Goal: Register for event/course

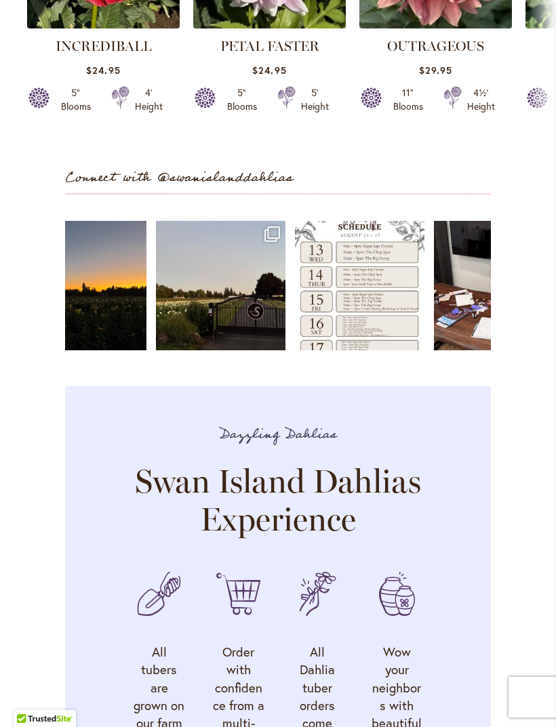
scroll to position [3264, 0]
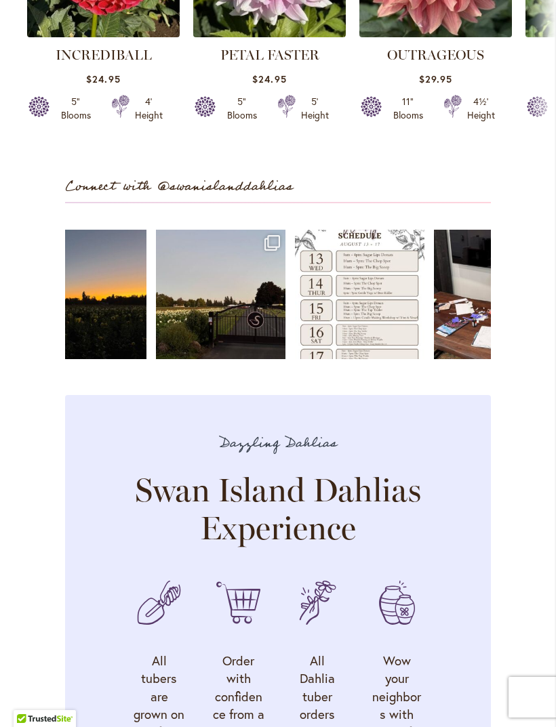
click at [357, 310] on link "Open" at bounding box center [359, 294] width 129 height 129
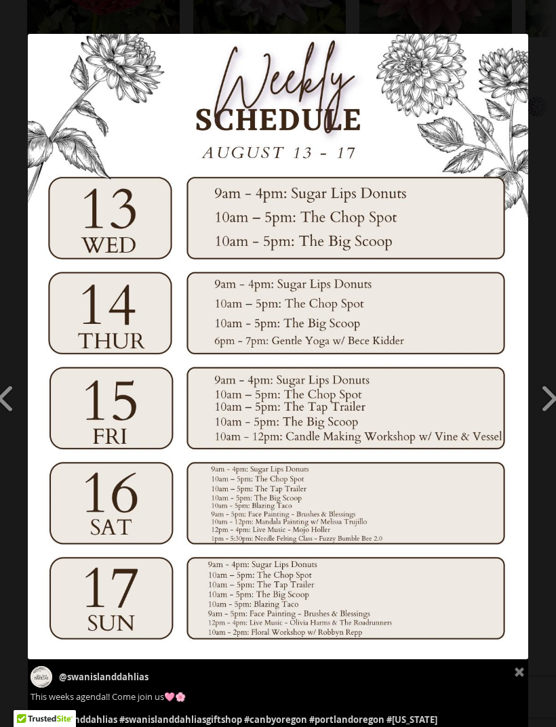
click at [389, 104] on img at bounding box center [278, 347] width 500 height 626
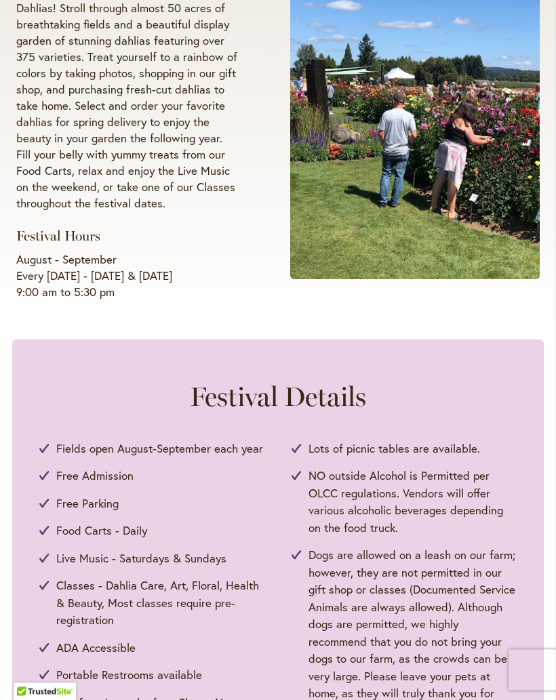
scroll to position [309, 0]
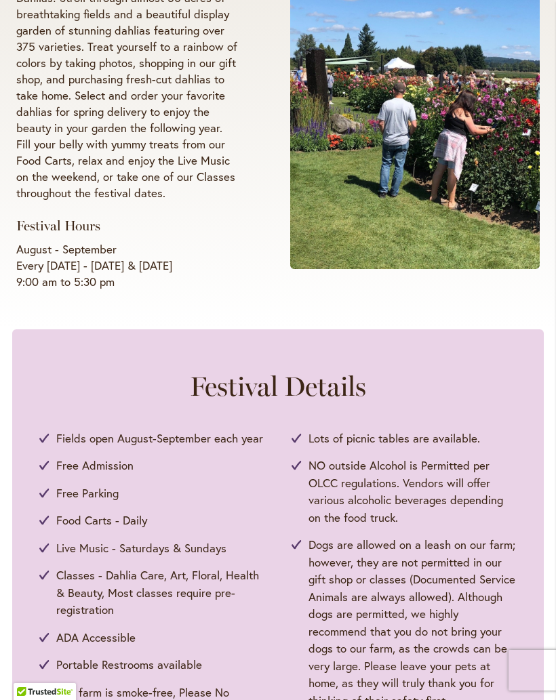
click at [167, 598] on span "Classes - Dahlia Care, Art, Floral, Health & Beauty, Most classes require pre-r…" at bounding box center [160, 593] width 208 height 52
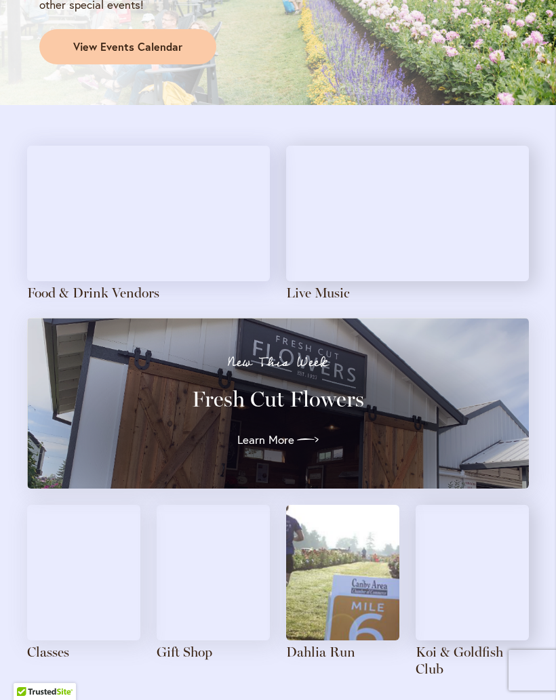
scroll to position [1239, 0]
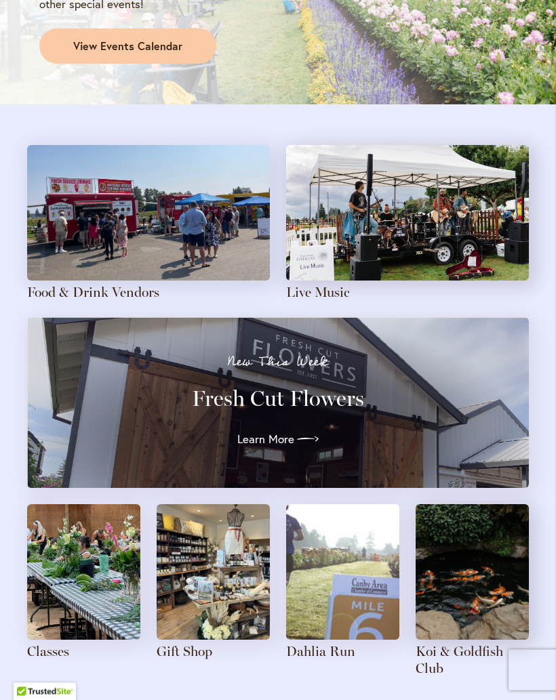
click at [88, 565] on img at bounding box center [83, 573] width 113 height 136
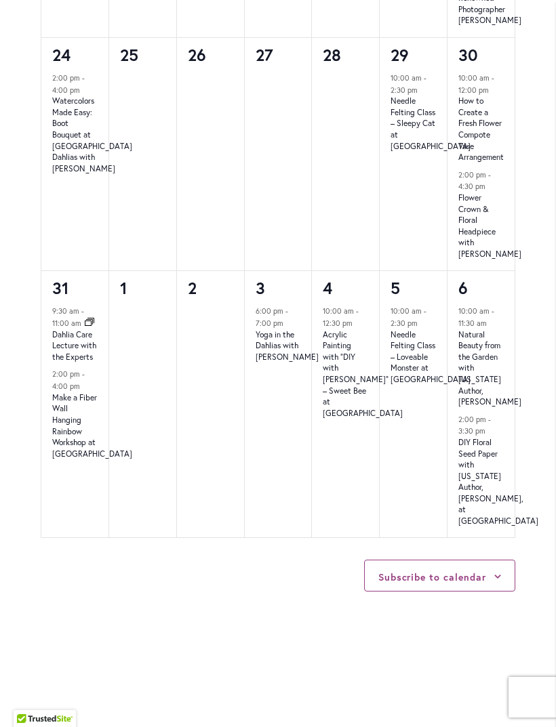
scroll to position [1762, 0]
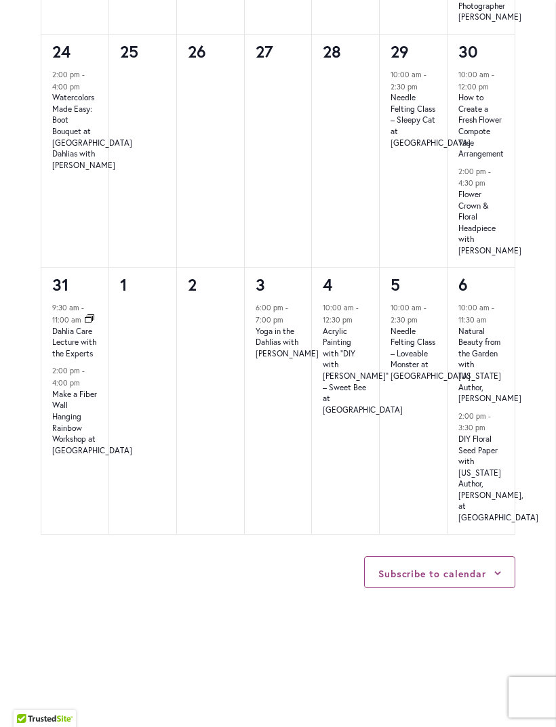
click at [467, 580] on button "Subscribe to calendar" at bounding box center [432, 573] width 108 height 13
click at [261, 663] on div "Subscribe to calendar Google Calendar iCalendar Outlook 365 Outlook Live Export…" at bounding box center [278, 635] width 475 height 201
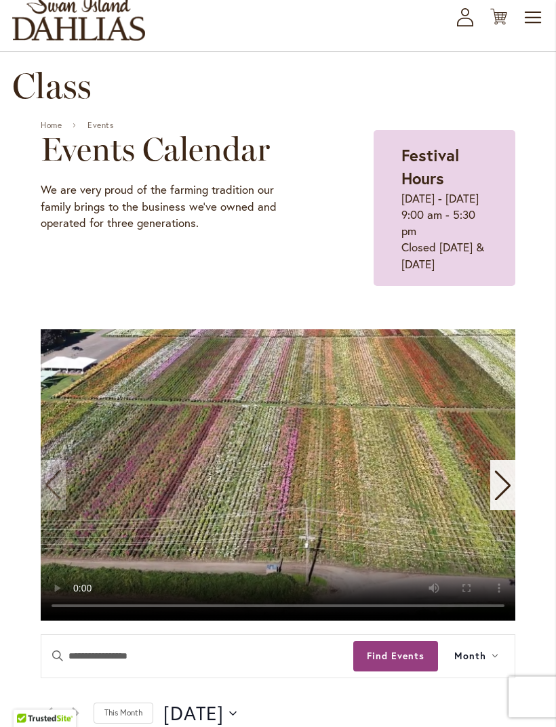
scroll to position [0, 0]
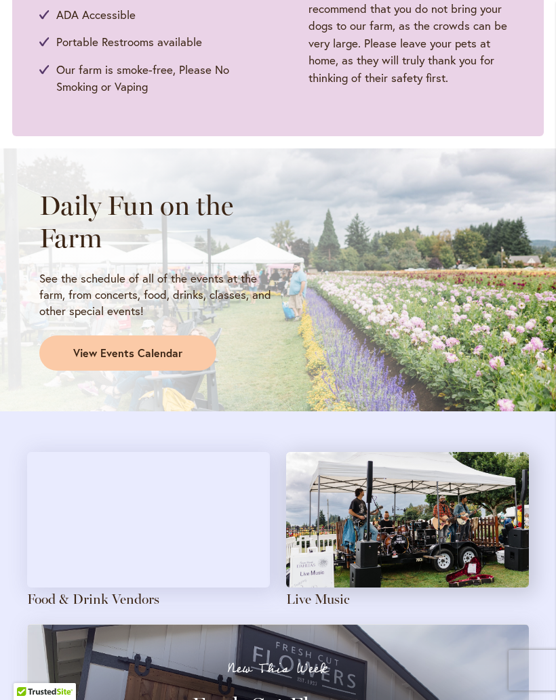
scroll to position [927, 0]
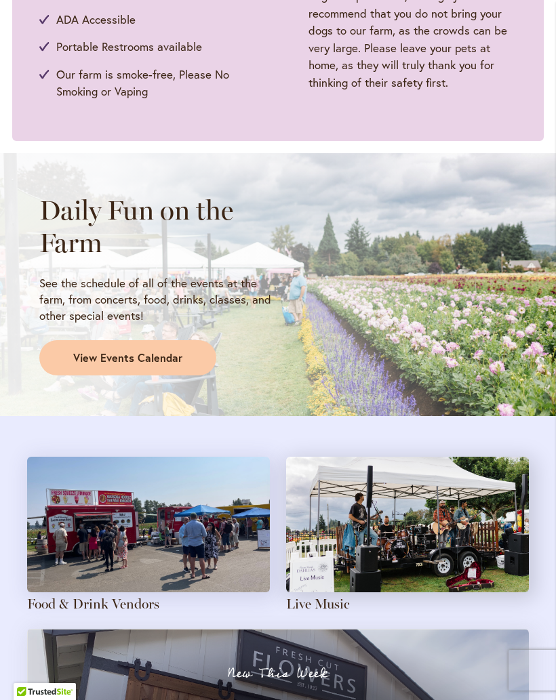
click at [141, 358] on span "View Events Calendar" at bounding box center [127, 358] width 109 height 16
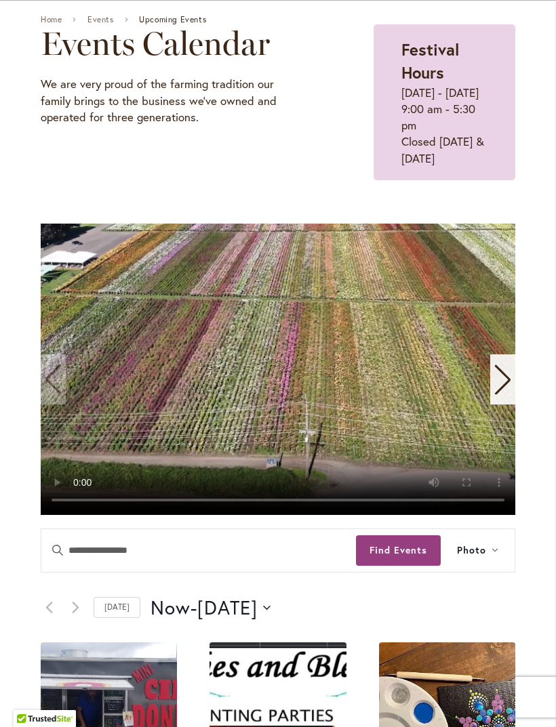
scroll to position [134, 0]
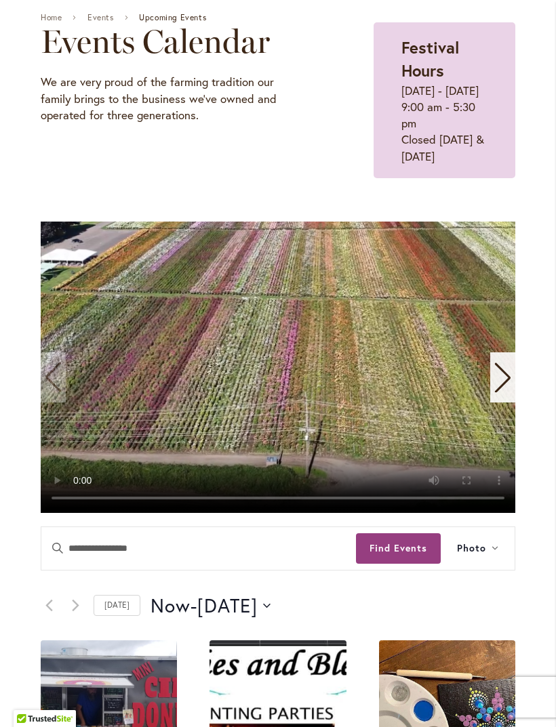
click at [407, 564] on button "Find Events" at bounding box center [398, 549] width 85 height 31
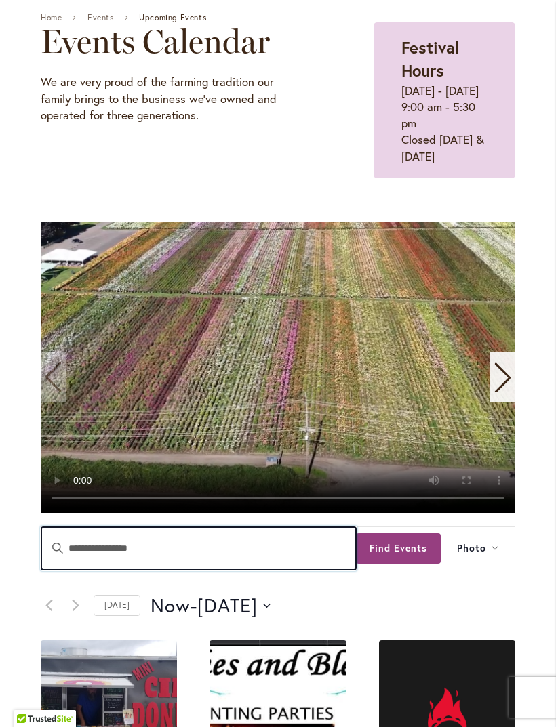
click at [96, 570] on input "Enter Keyword. Search for Events by Keyword." at bounding box center [198, 548] width 315 height 43
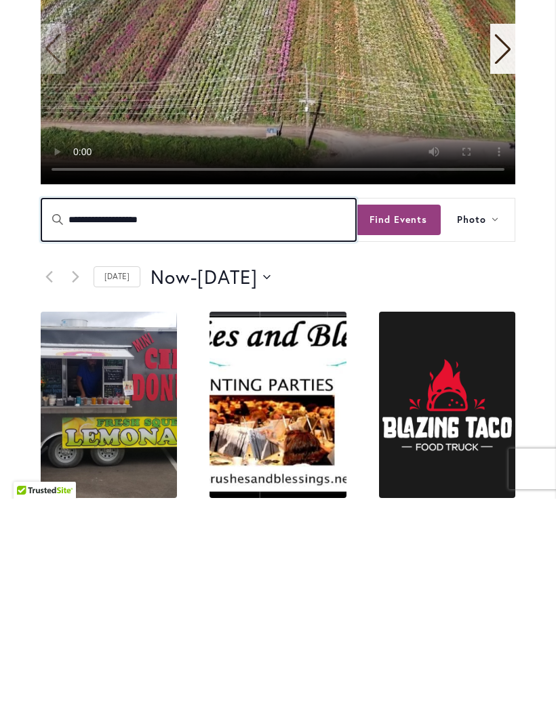
type input "**********"
click at [399, 433] on button "Find Events" at bounding box center [398, 448] width 85 height 31
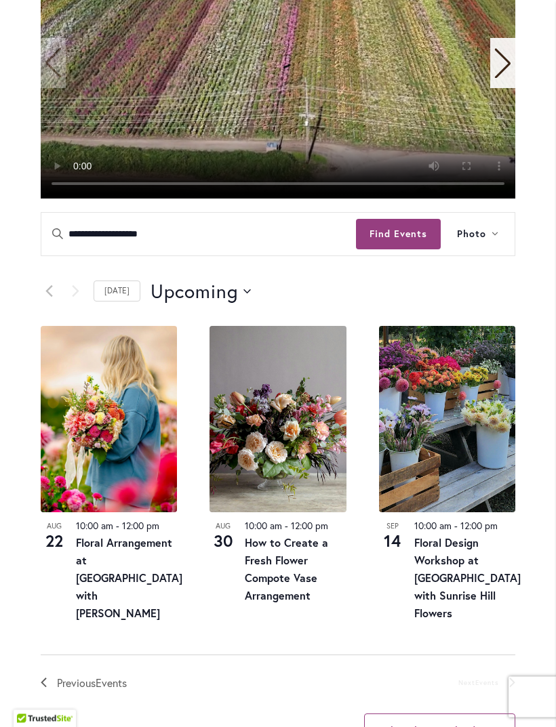
scroll to position [448, 0]
click at [109, 470] on img at bounding box center [109, 419] width 136 height 186
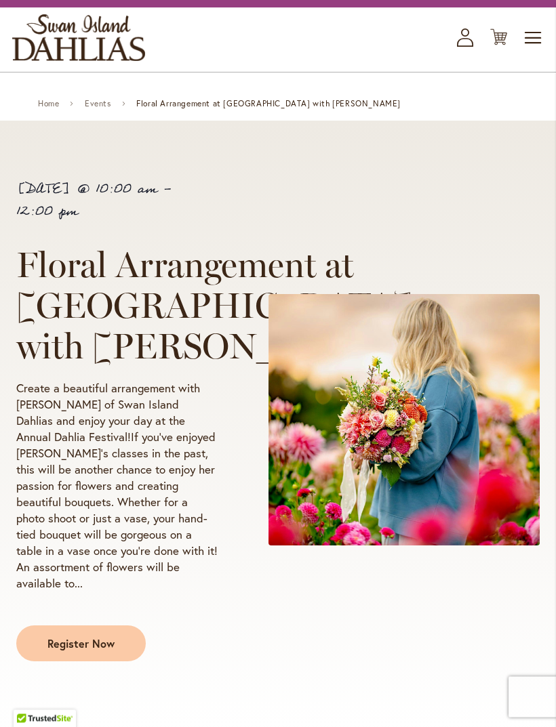
scroll to position [62, 0]
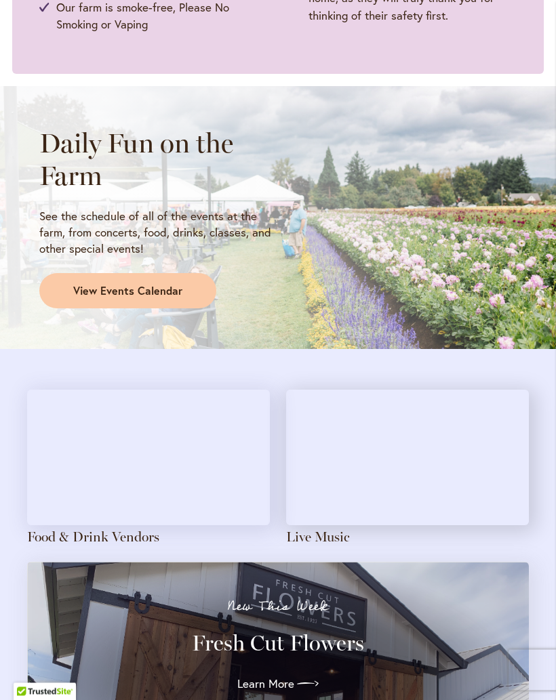
scroll to position [994, 0]
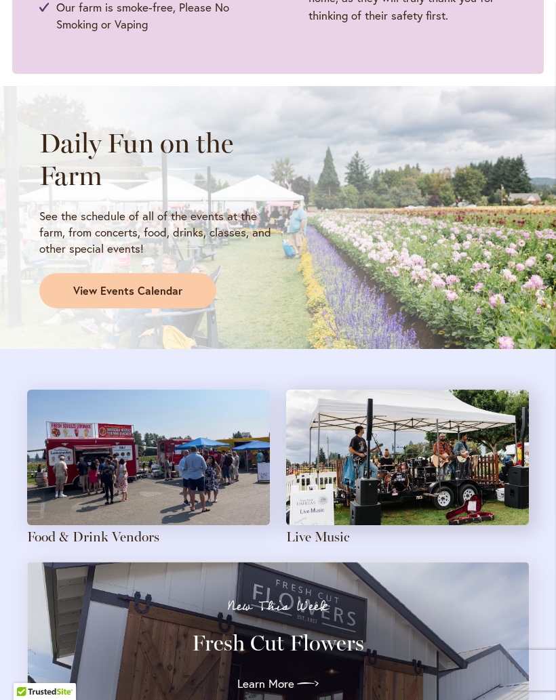
click at [174, 288] on span "View Events Calendar" at bounding box center [127, 291] width 109 height 16
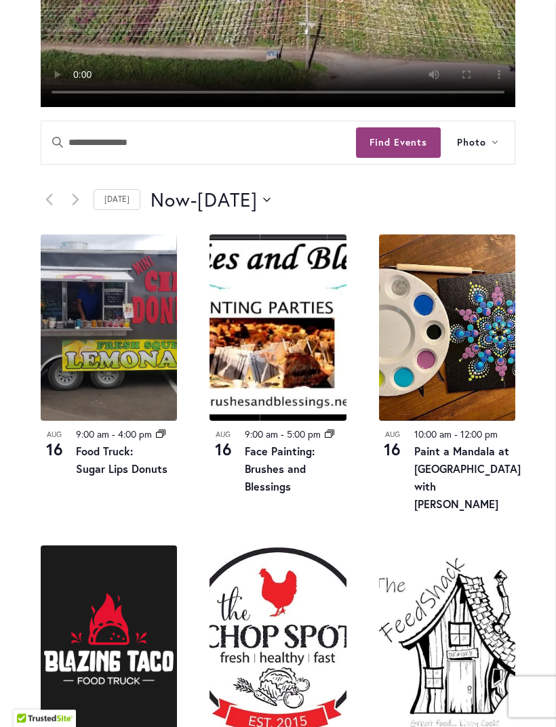
scroll to position [538, 0]
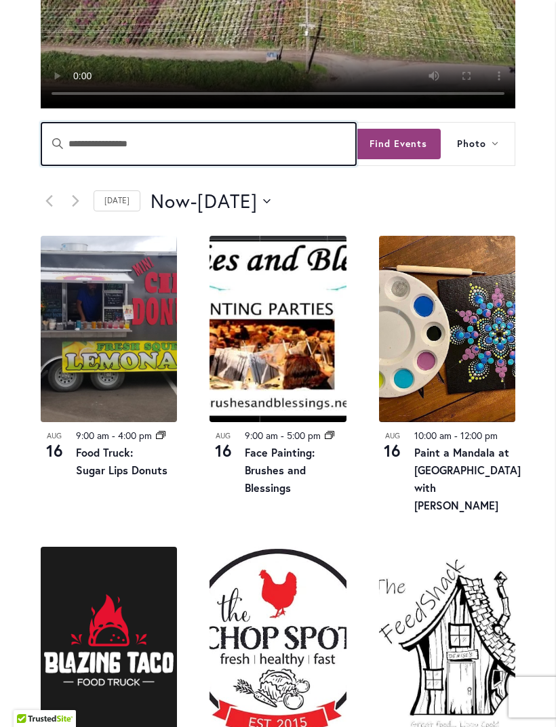
click at [108, 165] on input "Enter Keyword. Search for Events by Keyword." at bounding box center [198, 144] width 315 height 43
type input "**********"
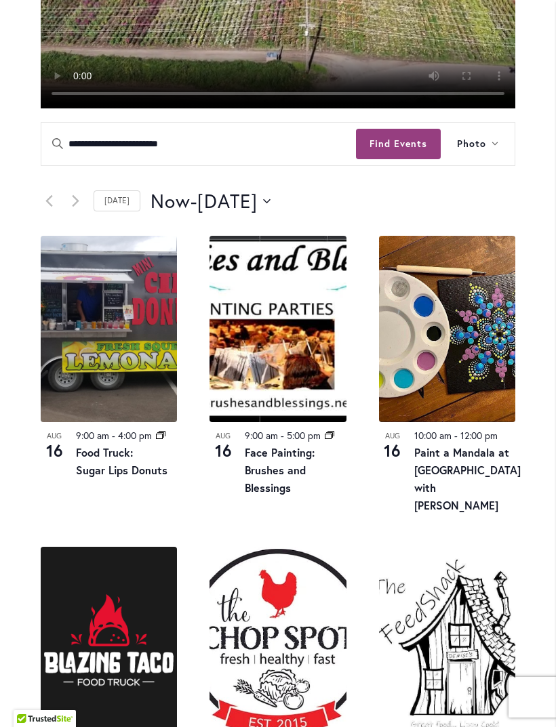
click at [390, 159] on button "Find Events" at bounding box center [398, 144] width 85 height 31
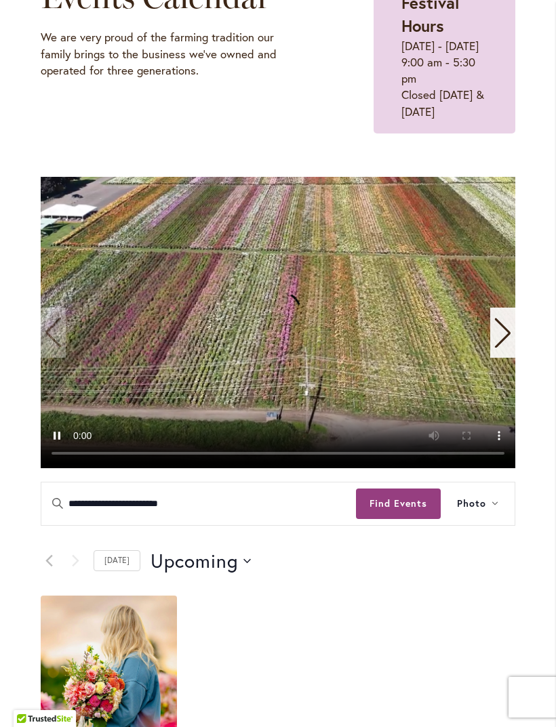
scroll to position [180, 0]
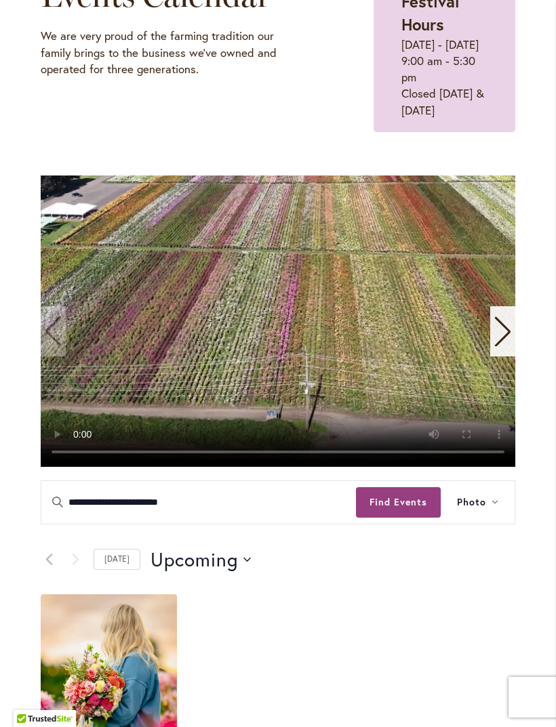
click at [486, 524] on button "Photo" at bounding box center [478, 502] width 74 height 43
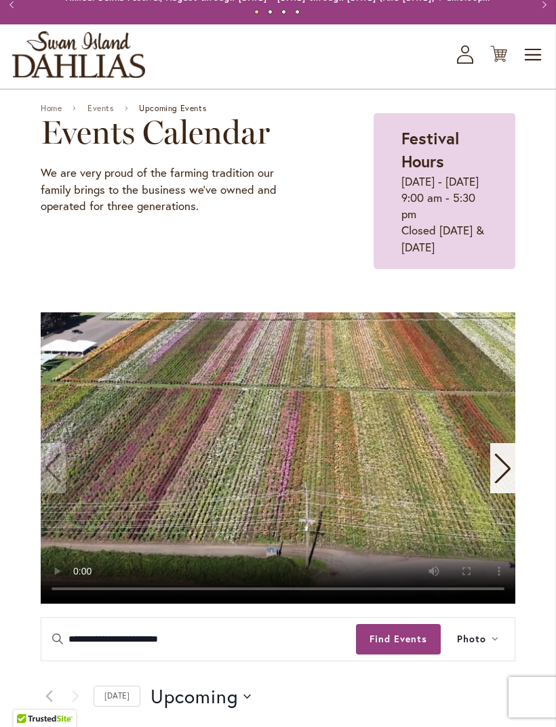
scroll to position [43, 0]
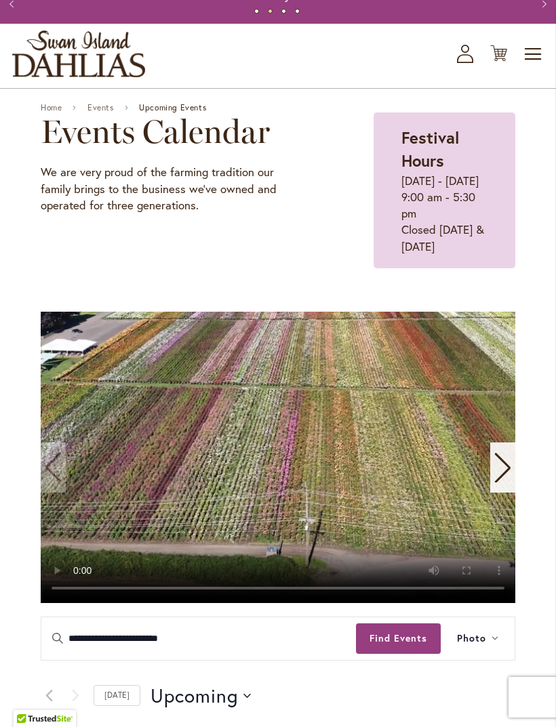
click at [531, 68] on span "Toggle Nav" at bounding box center [533, 54] width 20 height 27
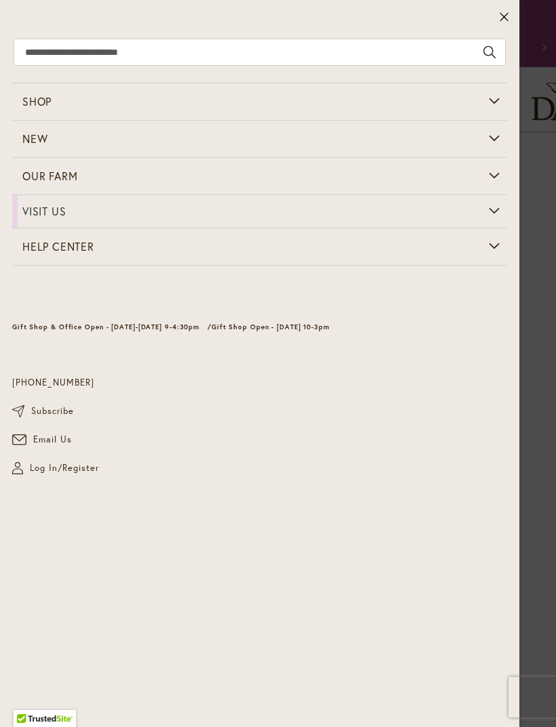
scroll to position [0, 0]
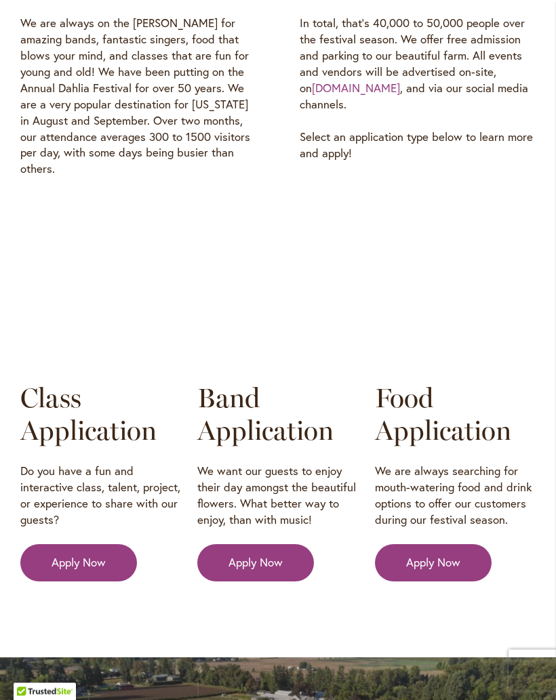
scroll to position [2062, 0]
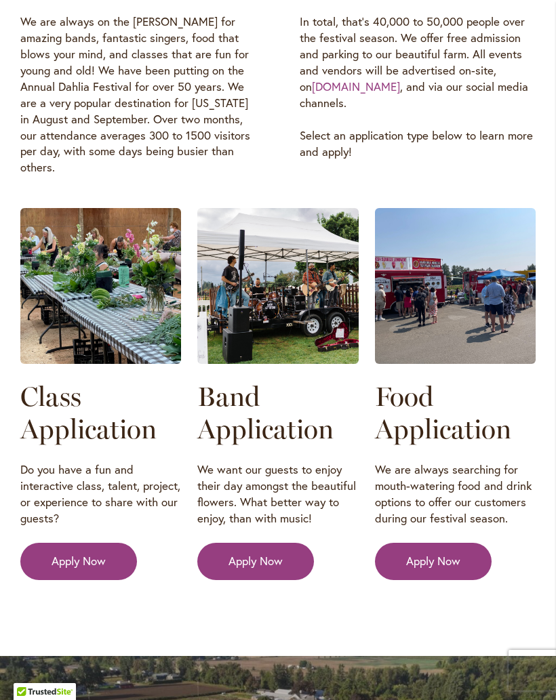
click at [88, 553] on span "Apply Now" at bounding box center [79, 561] width 54 height 16
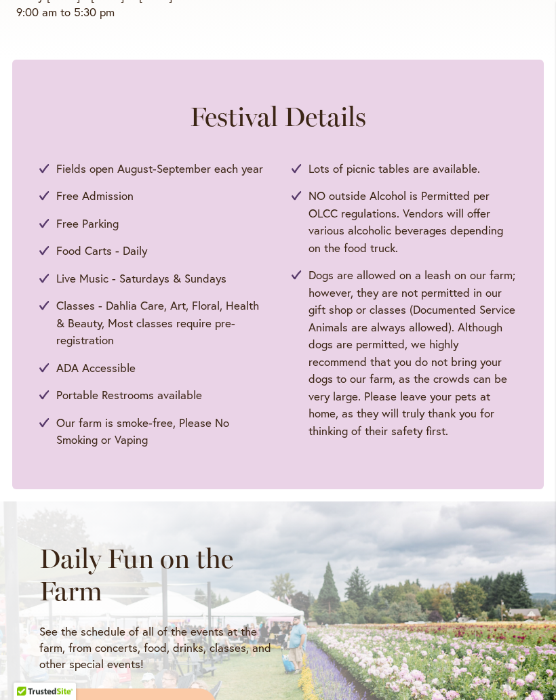
scroll to position [581, 0]
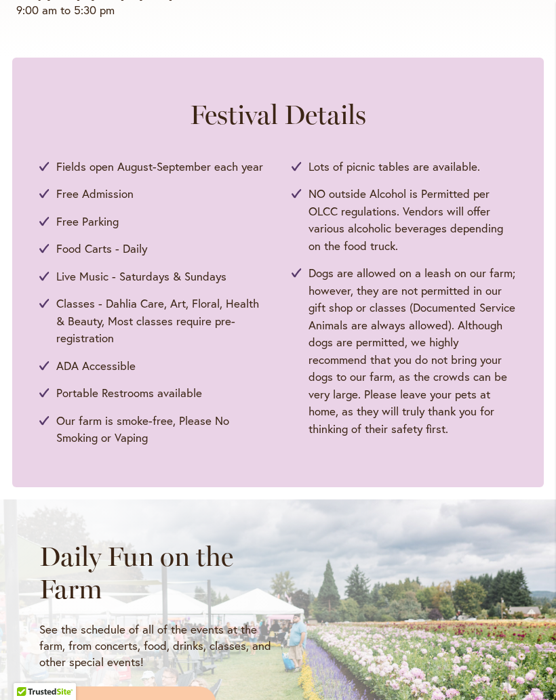
click at [167, 697] on span "View Events Calendar" at bounding box center [127, 705] width 109 height 16
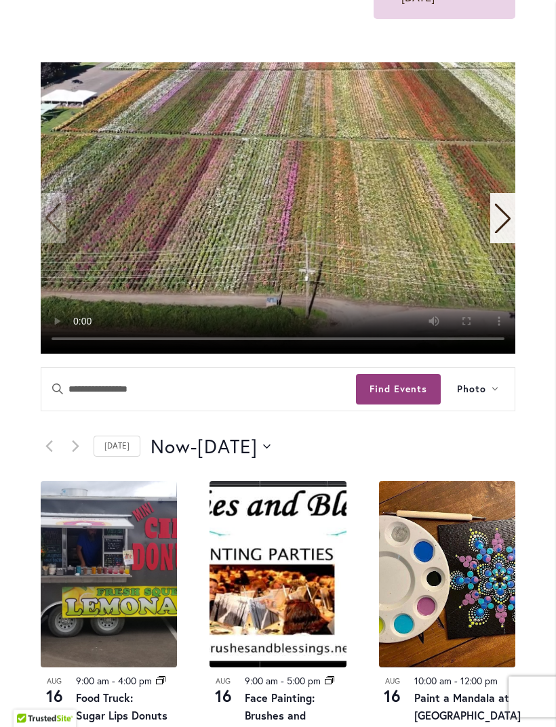
scroll to position [293, 0]
click at [420, 405] on button "Find Events" at bounding box center [398, 389] width 85 height 31
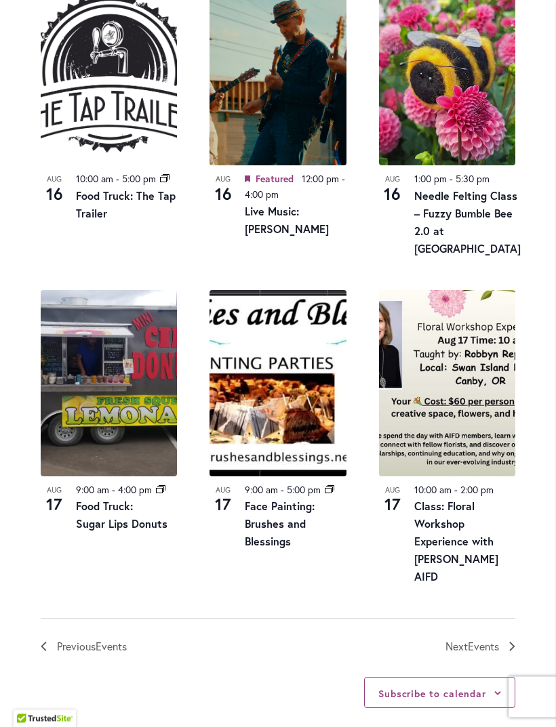
scroll to position [1364, 0]
click at [496, 652] on span "Events" at bounding box center [483, 646] width 31 height 14
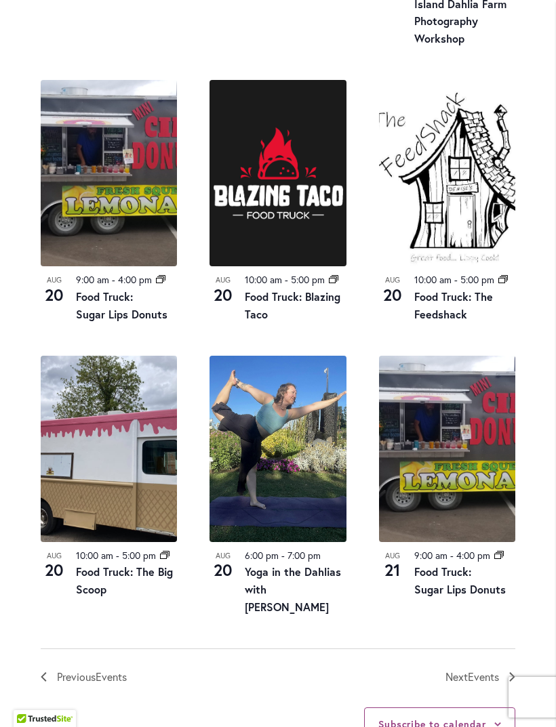
click at [508, 683] on link "Next Events" at bounding box center [480, 677] width 70 height 18
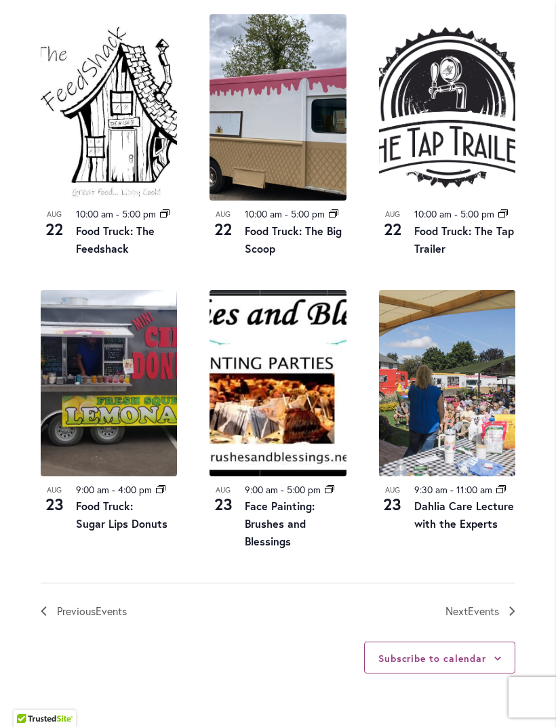
click at [498, 616] on span "Events" at bounding box center [483, 611] width 31 height 14
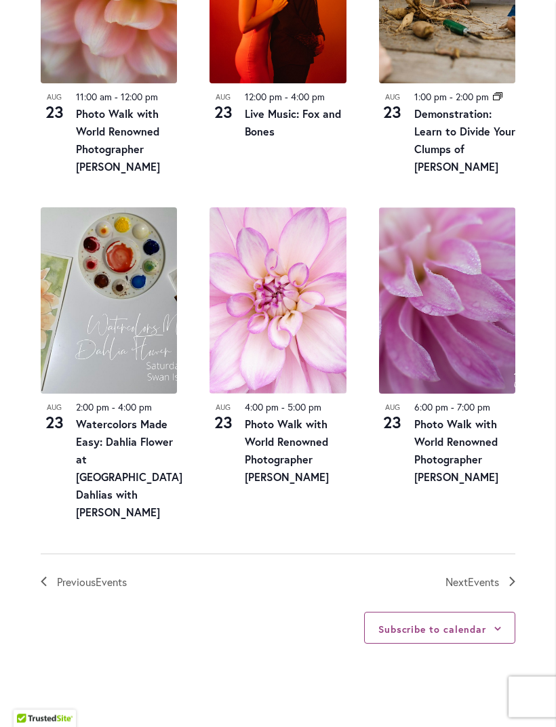
scroll to position [1481, 0]
click at [498, 583] on span "Events" at bounding box center [483, 582] width 31 height 14
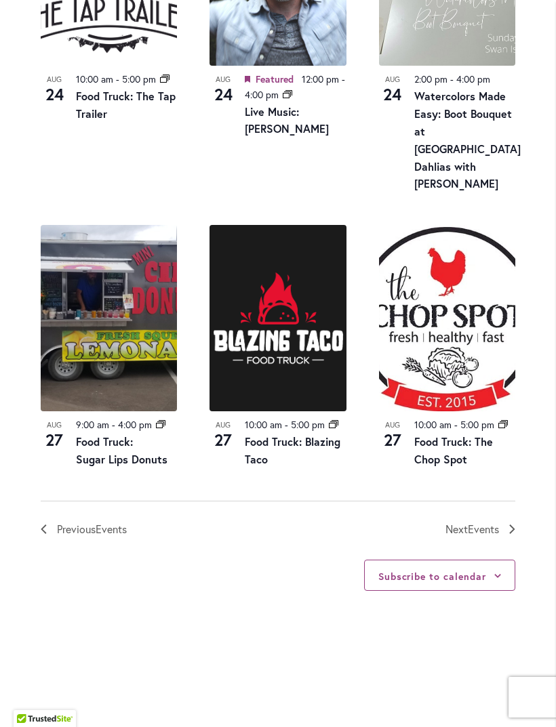
click at [508, 523] on link "Next Events" at bounding box center [480, 530] width 70 height 18
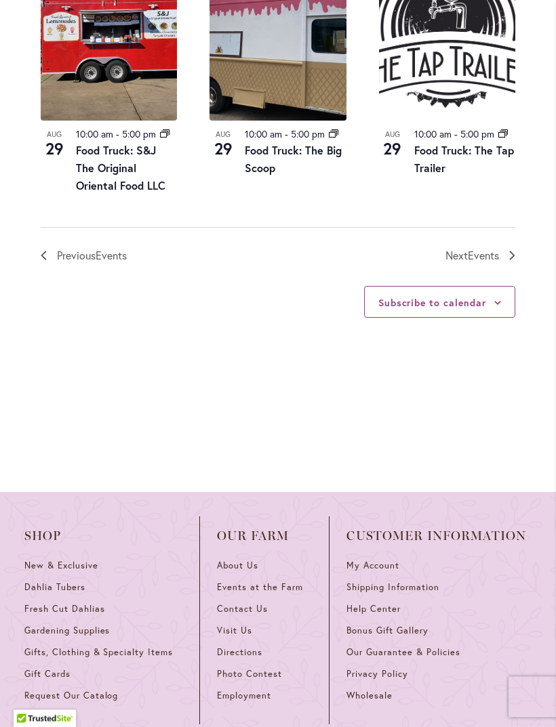
scroll to position [1685, 0]
click at [489, 262] on span "Events" at bounding box center [483, 255] width 31 height 14
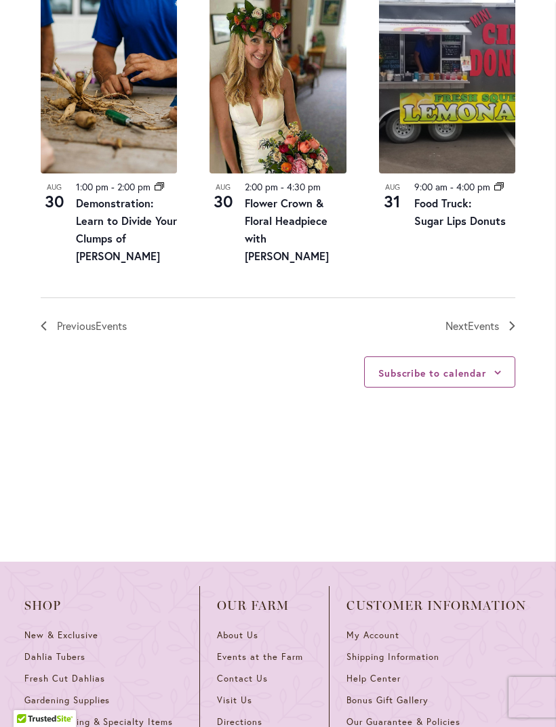
click at [483, 327] on span "Events" at bounding box center [483, 326] width 31 height 14
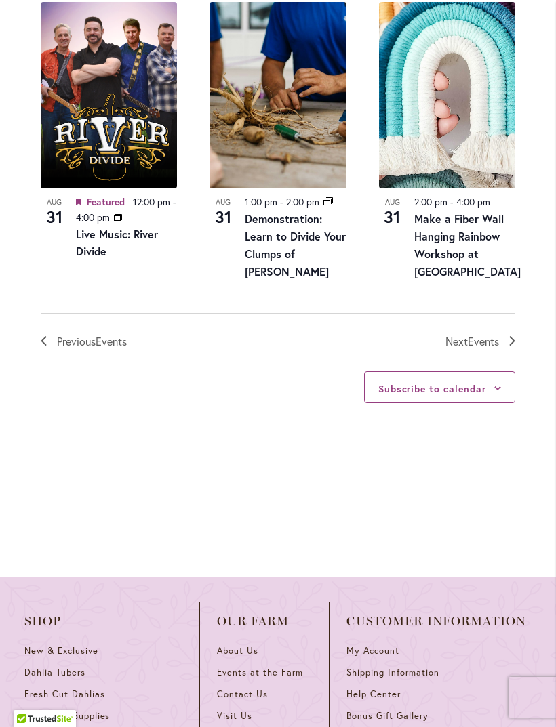
click at [498, 348] on span "Events" at bounding box center [483, 341] width 31 height 14
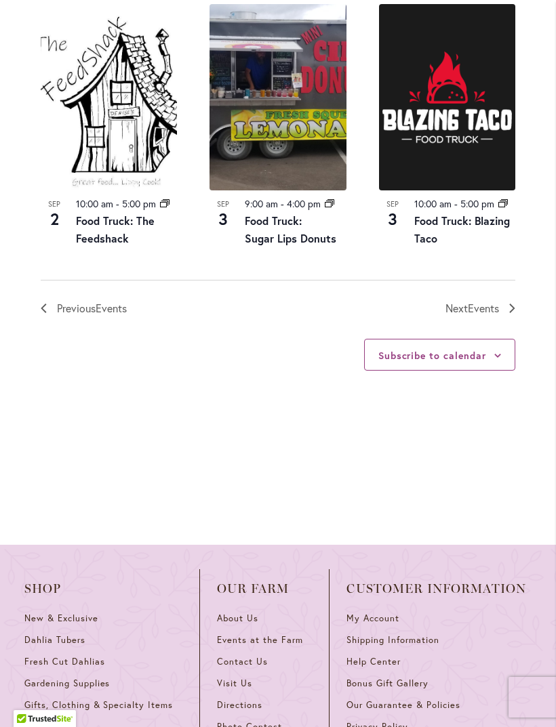
click at [507, 317] on link "Next Events" at bounding box center [480, 309] width 70 height 18
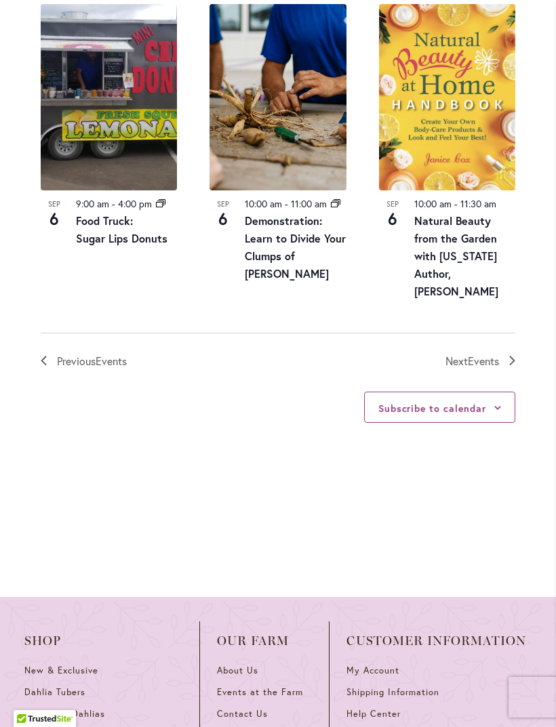
click at [514, 361] on icon "Next Events" at bounding box center [511, 360] width 5 height 9
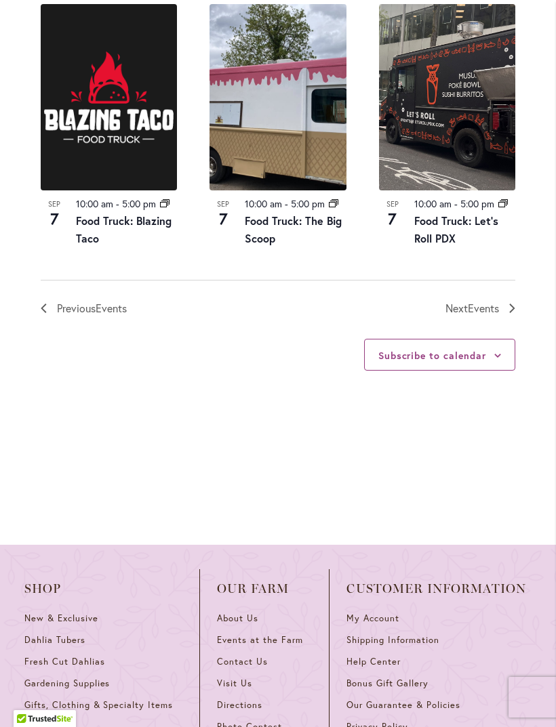
click at [504, 317] on link "Next Events" at bounding box center [480, 309] width 70 height 18
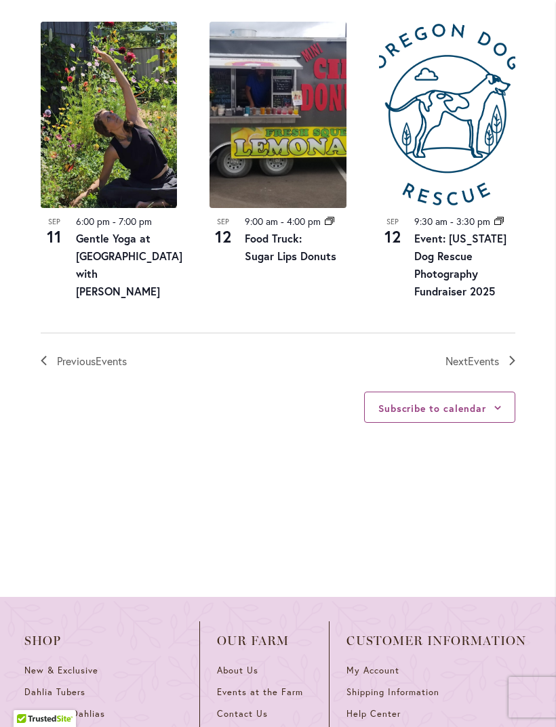
click at [500, 353] on link "Next Events" at bounding box center [480, 362] width 70 height 18
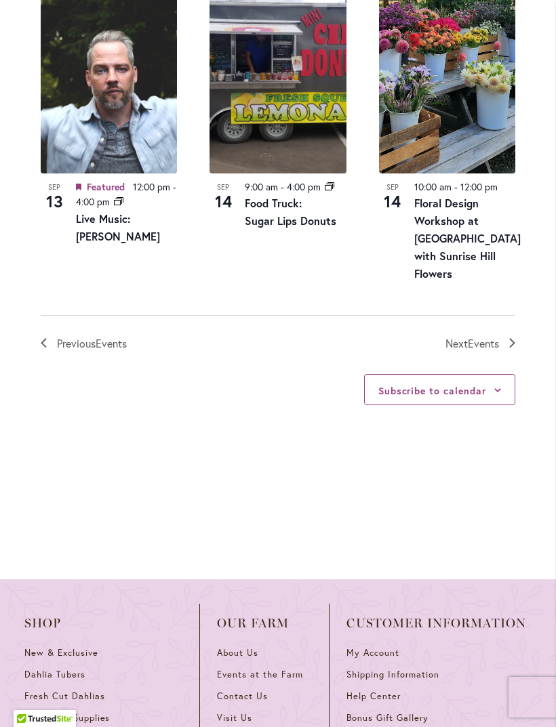
click at [485, 338] on span "Events" at bounding box center [483, 343] width 31 height 14
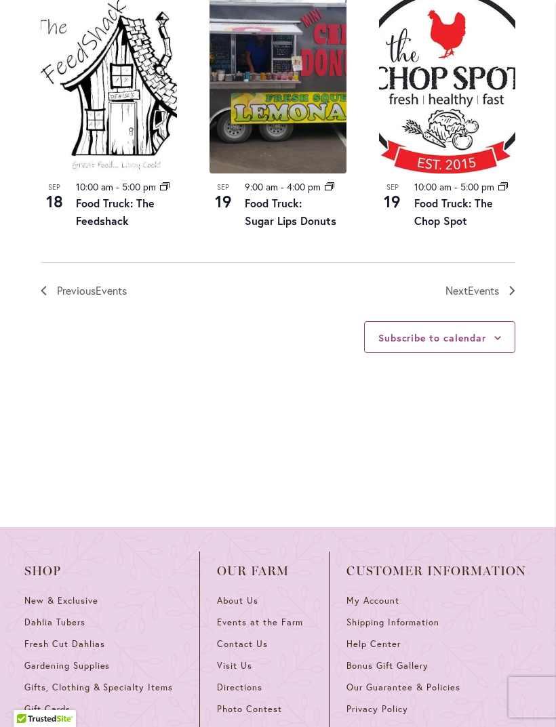
click at [490, 287] on span "Events" at bounding box center [483, 290] width 31 height 14
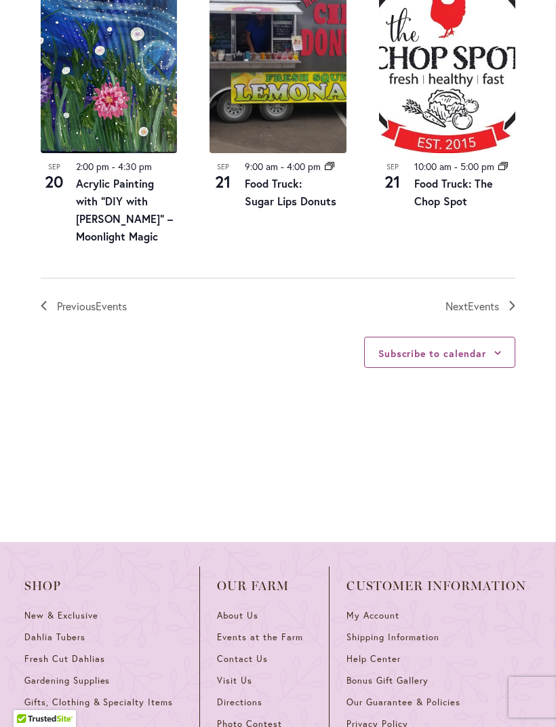
click at [496, 313] on span "Events" at bounding box center [483, 306] width 31 height 14
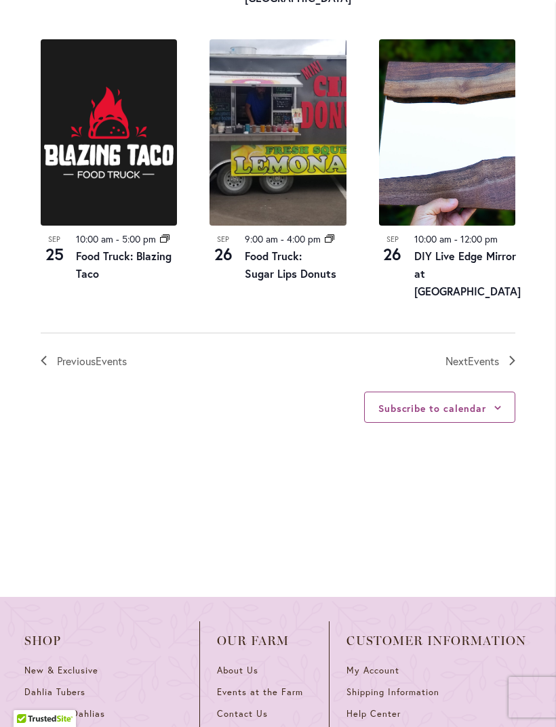
click at [506, 357] on link "Next Events" at bounding box center [480, 362] width 70 height 18
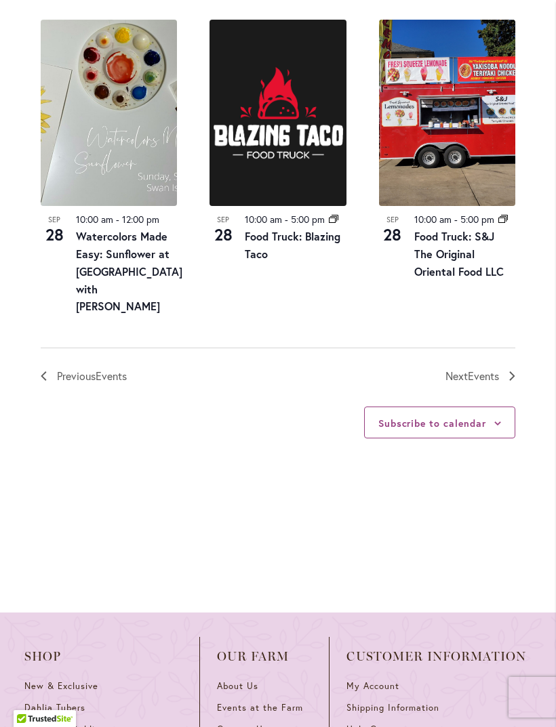
click at [502, 367] on link "Next Events" at bounding box center [480, 376] width 70 height 18
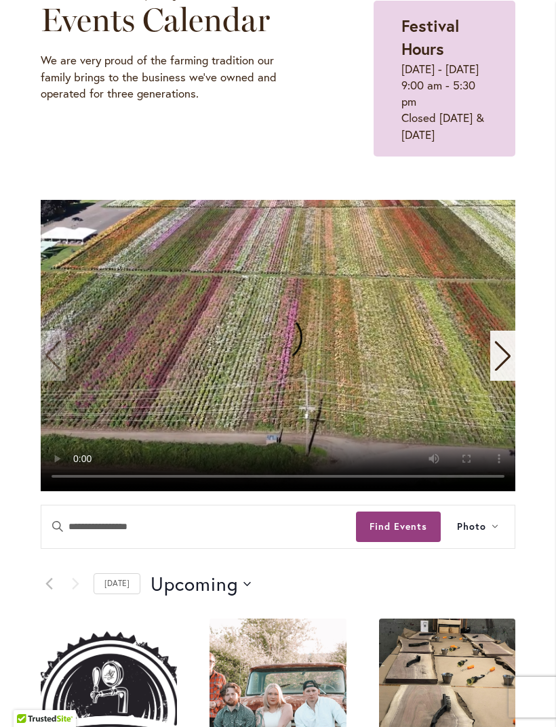
scroll to position [0, 0]
